Goal: Task Accomplishment & Management: Complete application form

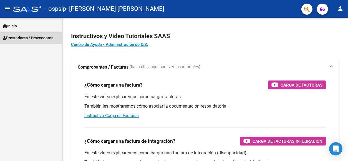
click at [45, 37] on span "Prestadores / Proveedores" at bounding box center [28, 38] width 50 height 6
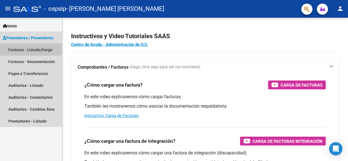
click at [42, 49] on link "Facturas - Listado/Carga" at bounding box center [31, 50] width 62 height 12
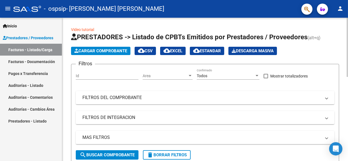
click at [110, 51] on span "Cargar Comprobante" at bounding box center [100, 51] width 53 height 5
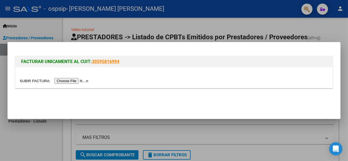
click at [79, 82] on input "file" at bounding box center [55, 81] width 70 height 6
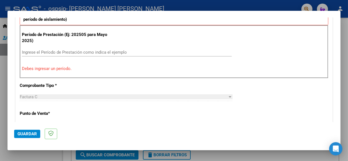
scroll to position [166, 0]
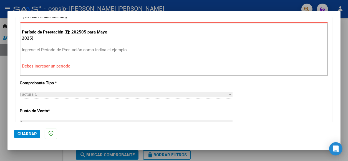
click at [68, 49] on input "Ingrese el Período de Prestación como indica el ejemplo" at bounding box center [127, 49] width 210 height 5
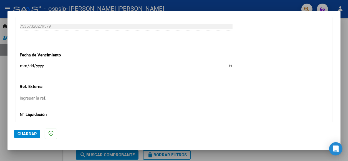
scroll to position [371, 0]
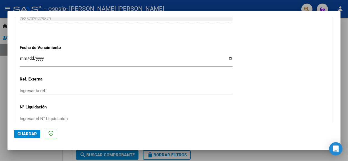
type input "202508"
click at [49, 56] on input "Ingresar la fecha" at bounding box center [126, 60] width 213 height 9
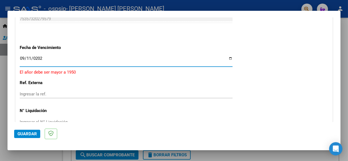
type input "[DATE]"
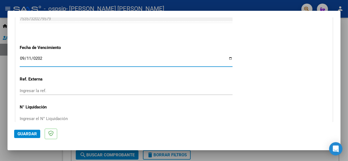
scroll to position [399, 0]
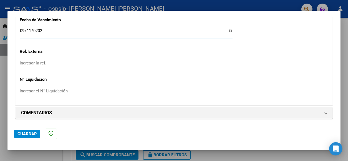
click at [33, 133] on span "Guardar" at bounding box center [26, 134] width 19 height 5
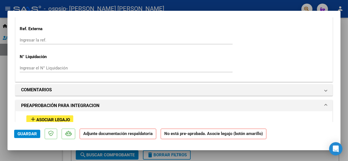
scroll to position [471, 0]
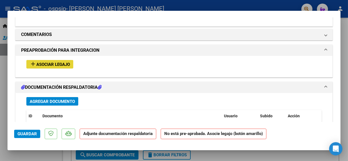
click at [51, 62] on span "Asociar Legajo" at bounding box center [53, 64] width 34 height 5
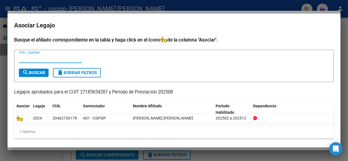
scroll to position [2, 0]
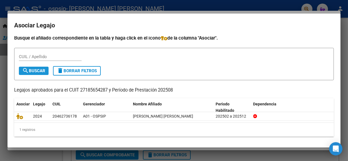
click at [37, 69] on span "search Buscar" at bounding box center [33, 70] width 23 height 5
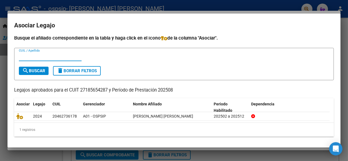
click at [42, 55] on input "CUIL / Apellido" at bounding box center [50, 56] width 63 height 5
type input "chamorro"
click at [43, 71] on span "search Buscar" at bounding box center [33, 70] width 23 height 5
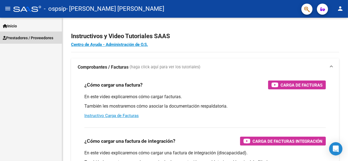
click at [29, 36] on span "Prestadores / Proveedores" at bounding box center [28, 38] width 50 height 6
click at [42, 38] on span "Prestadores / Proveedores" at bounding box center [28, 38] width 50 height 6
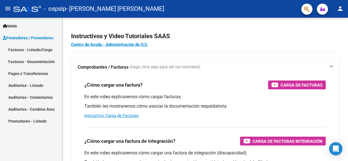
click at [40, 38] on span "Prestadores / Proveedores" at bounding box center [28, 38] width 50 height 6
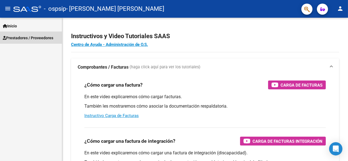
click at [38, 38] on span "Prestadores / Proveedores" at bounding box center [28, 38] width 50 height 6
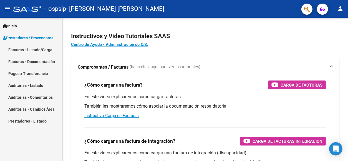
click at [37, 49] on link "Facturas - Listado/Carga" at bounding box center [31, 50] width 62 height 12
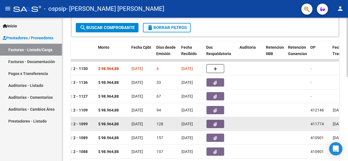
scroll to position [142, 0]
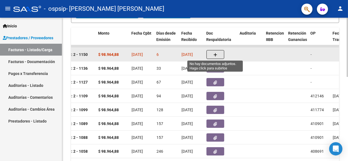
click at [216, 54] on icon "button" at bounding box center [215, 55] width 4 height 4
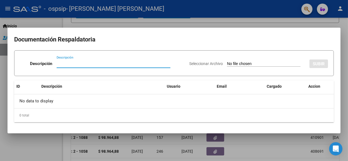
click at [62, 62] on input "Descripción" at bounding box center [114, 63] width 114 height 5
type input "Asistencia"
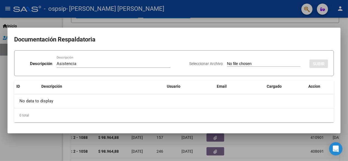
click at [234, 61] on app-file-uploader "Seleccionar Archivo" at bounding box center [247, 63] width 116 height 5
click at [234, 63] on input "Seleccionar Archivo" at bounding box center [263, 64] width 73 height 5
type input "C:\fakepath\Asistencia Chamorro 8-25.pdf"
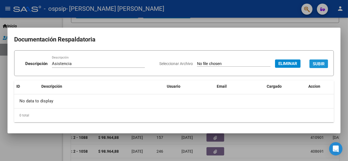
click at [321, 63] on span "SUBIR" at bounding box center [318, 64] width 12 height 5
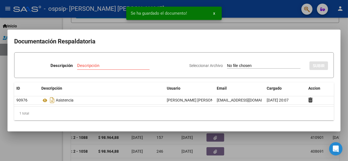
click at [91, 66] on input "Descripción" at bounding box center [113, 65] width 72 height 5
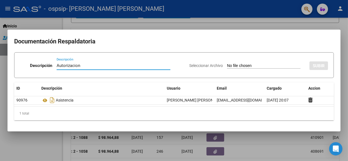
type input "Autorizacion"
click at [235, 64] on input "Seleccionar Archivo" at bounding box center [263, 65] width 73 height 5
type input "C:\fakepath\Autorización Chamorro 2025.pdf"
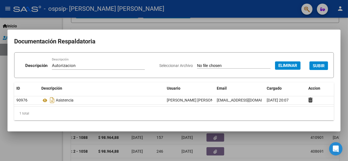
click at [316, 66] on span "SUBIR" at bounding box center [318, 65] width 12 height 5
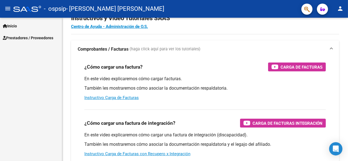
scroll to position [17, 0]
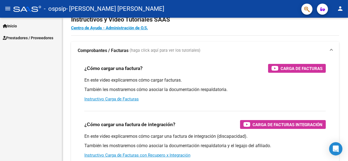
click at [34, 36] on span "Prestadores / Proveedores" at bounding box center [28, 38] width 50 height 6
click at [43, 37] on span "Prestadores / Proveedores" at bounding box center [28, 38] width 50 height 6
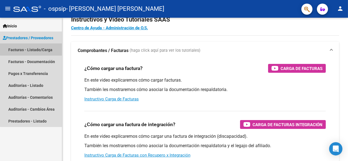
click at [39, 49] on link "Facturas - Listado/Carga" at bounding box center [31, 50] width 62 height 12
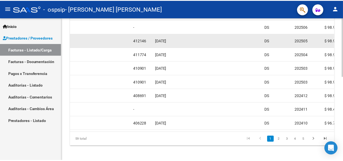
scroll to position [204, 0]
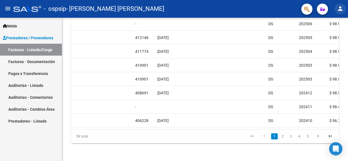
click at [341, 7] on mat-icon "person" at bounding box center [340, 8] width 7 height 7
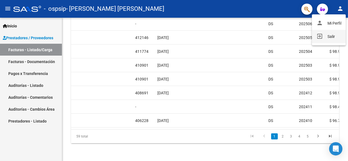
click at [330, 35] on button "exit_to_app Salir" at bounding box center [329, 36] width 34 height 13
